Goal: Find specific page/section: Find specific page/section

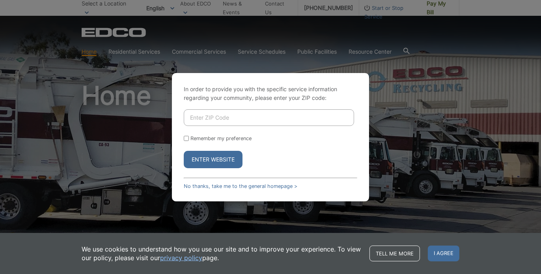
click at [247, 116] on input "Enter ZIP Code" at bounding box center [269, 117] width 170 height 17
type input "92064"
click at [213, 159] on button "Enter Website" at bounding box center [213, 159] width 59 height 17
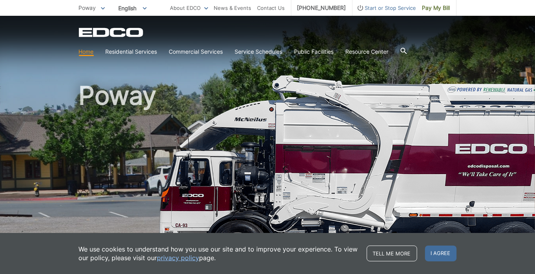
click at [407, 51] on icon at bounding box center [403, 51] width 6 height 6
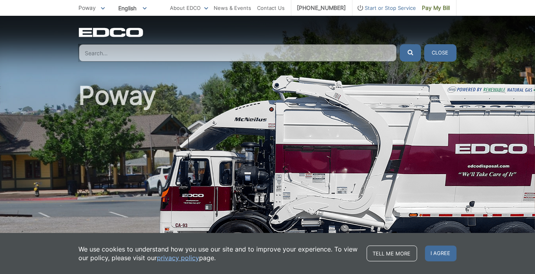
click at [335, 49] on input "Search" at bounding box center [238, 52] width 318 height 17
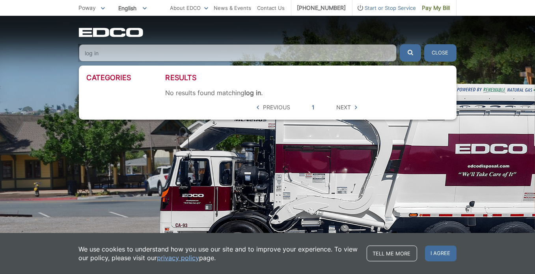
type input "log in"
click at [400, 44] on button "submit" at bounding box center [410, 52] width 21 height 17
click at [437, 54] on button "Close" at bounding box center [440, 52] width 32 height 17
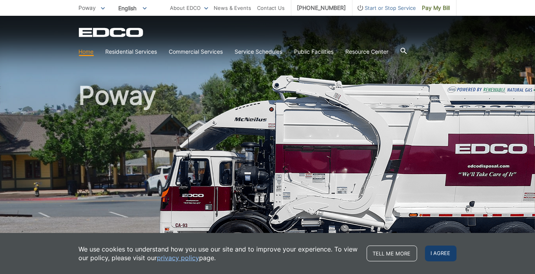
click at [440, 252] on span "I agree" at bounding box center [441, 253] width 32 height 16
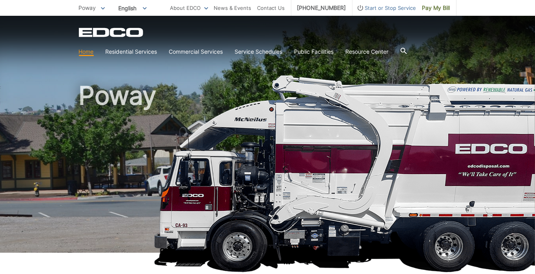
click at [85, 50] on link "Home" at bounding box center [86, 51] width 15 height 9
